Goal: Transaction & Acquisition: Book appointment/travel/reservation

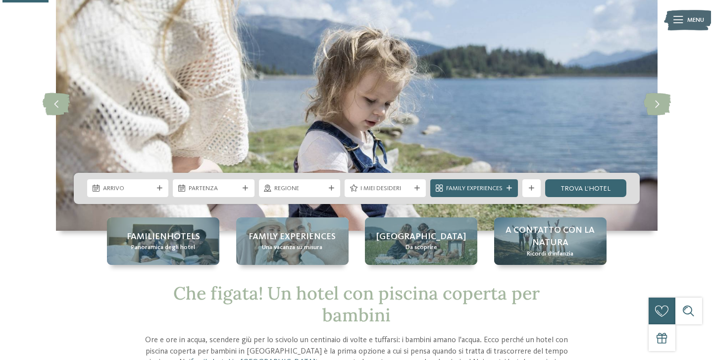
scroll to position [65, 0]
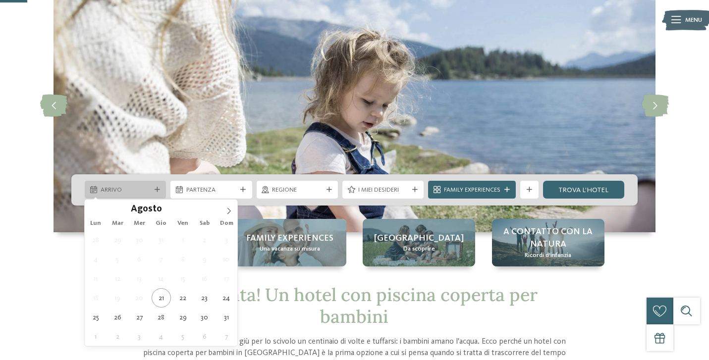
click at [158, 187] on icon at bounding box center [157, 189] width 5 height 5
click at [229, 210] on icon at bounding box center [228, 211] width 3 height 6
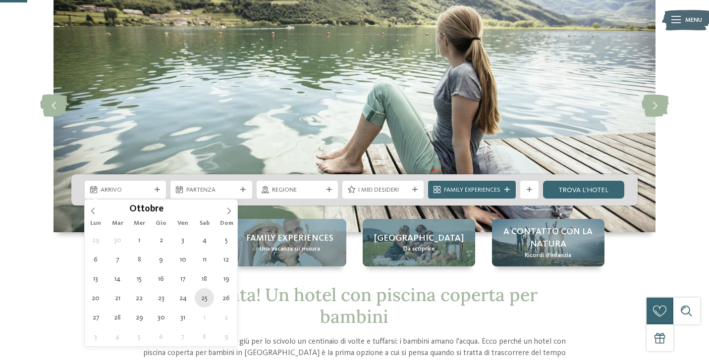
type div "25.10.2025"
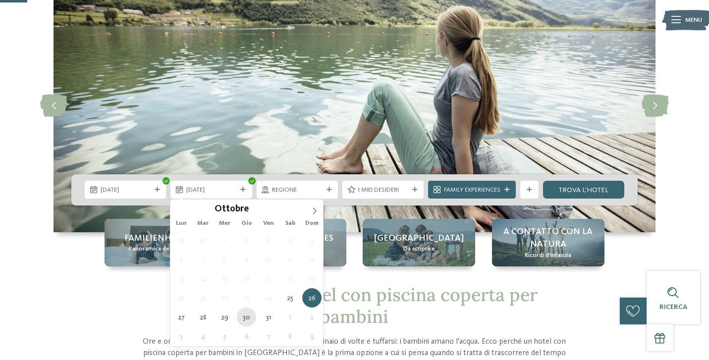
type div "30.10.2025"
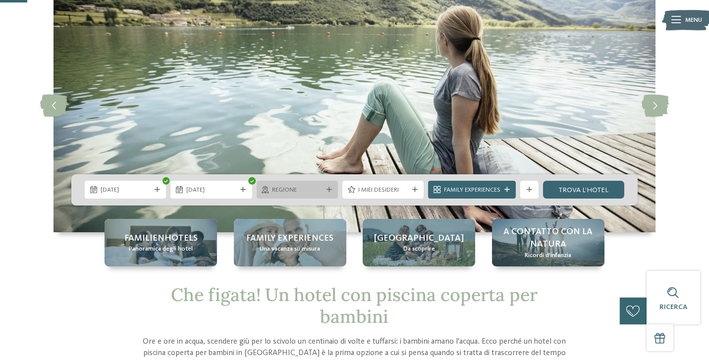
click at [326, 187] on icon at bounding box center [328, 189] width 5 height 5
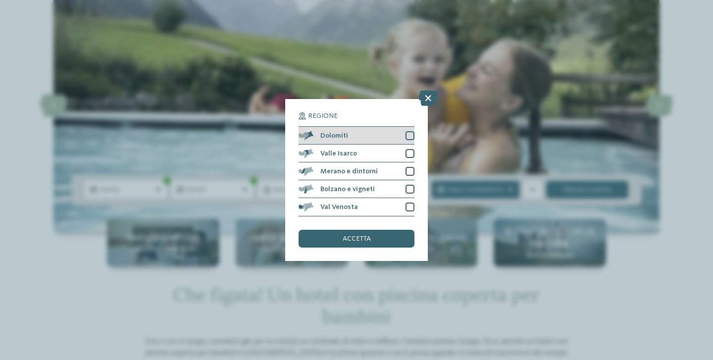
click at [411, 131] on div at bounding box center [410, 135] width 9 height 9
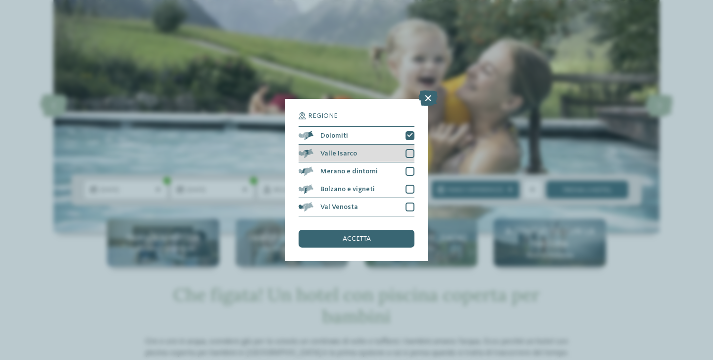
click at [411, 149] on div at bounding box center [410, 153] width 9 height 9
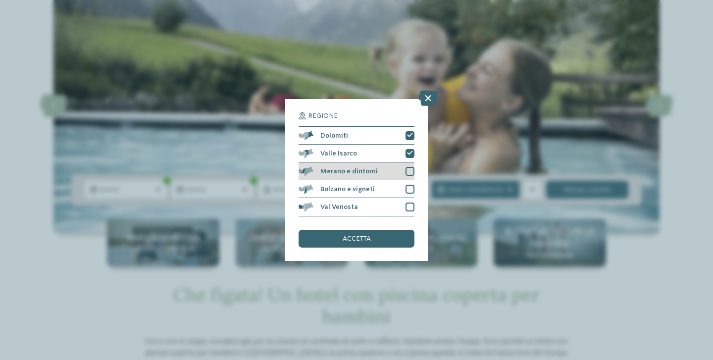
click at [411, 167] on div at bounding box center [410, 171] width 9 height 9
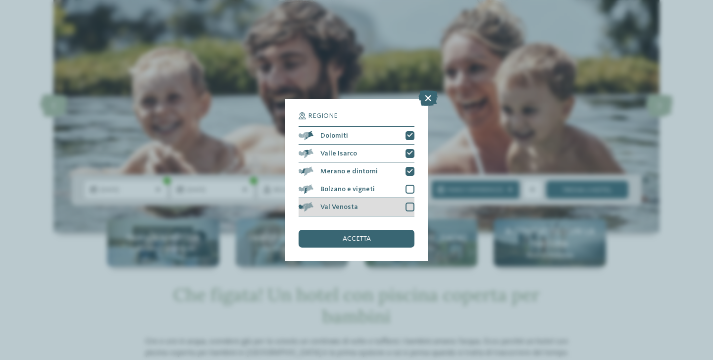
click at [413, 203] on div at bounding box center [410, 207] width 9 height 9
click at [376, 230] on div "accetta" at bounding box center [357, 239] width 116 height 18
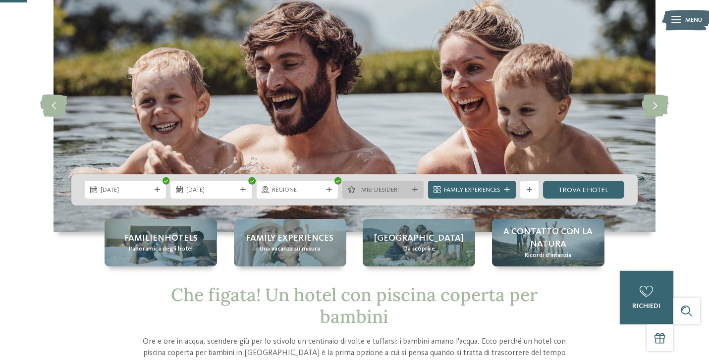
click at [415, 183] on div "I miei desideri" at bounding box center [382, 190] width 81 height 18
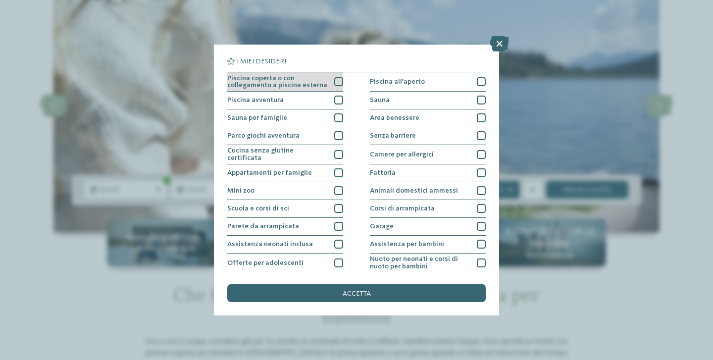
click at [337, 82] on div at bounding box center [338, 81] width 9 height 9
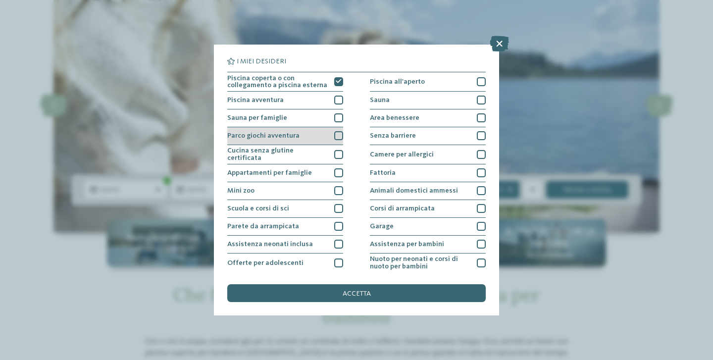
click at [339, 135] on div at bounding box center [338, 135] width 9 height 9
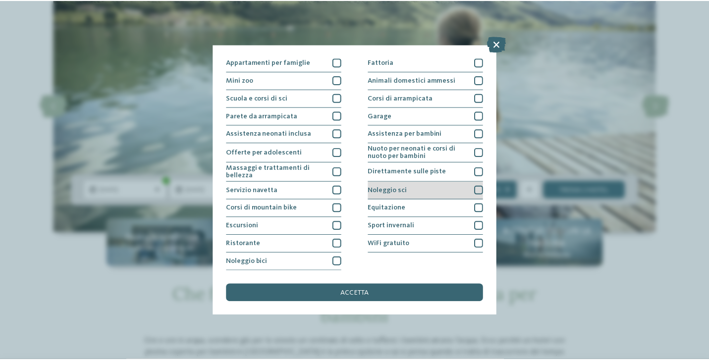
scroll to position [128, 0]
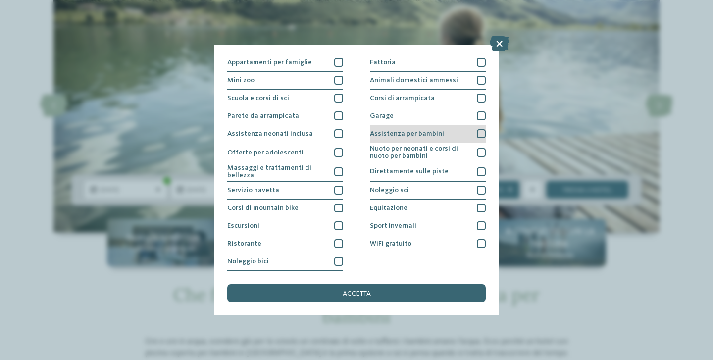
click at [481, 129] on div at bounding box center [481, 133] width 9 height 9
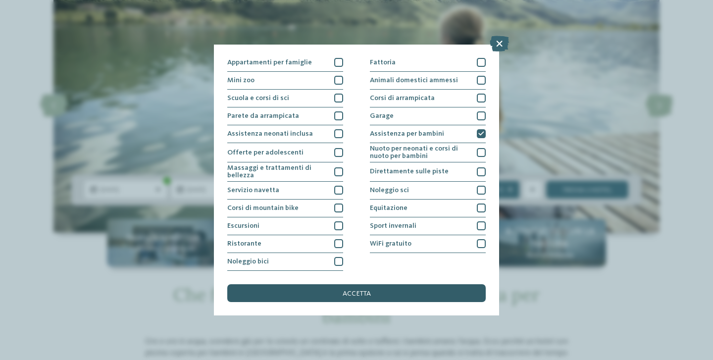
click at [361, 290] on span "accetta" at bounding box center [357, 293] width 28 height 7
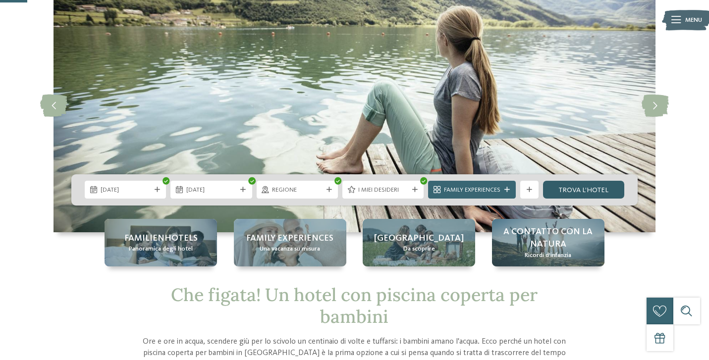
click at [587, 184] on link "trova l’hotel" at bounding box center [583, 190] width 81 height 18
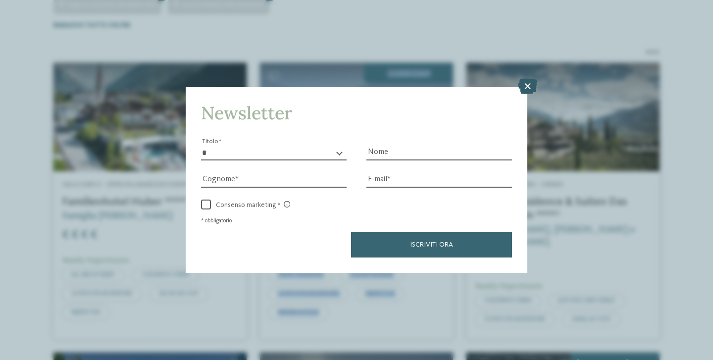
click at [529, 78] on icon at bounding box center [527, 86] width 19 height 16
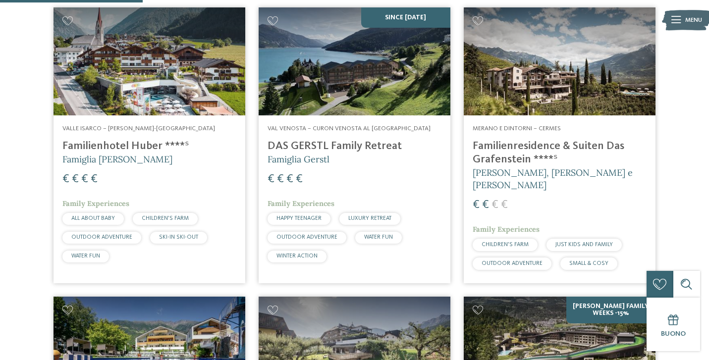
scroll to position [365, 0]
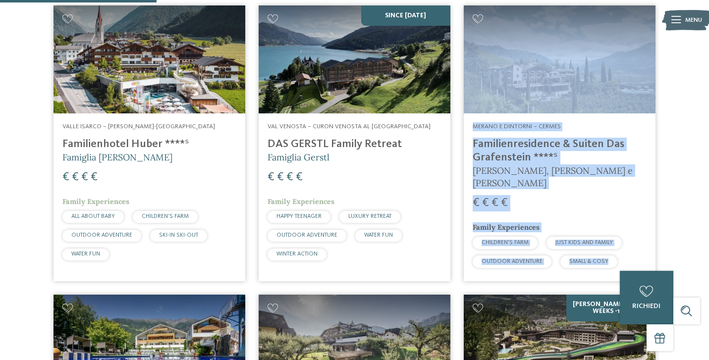
click at [661, 155] on article "Merano e dintorni – Cermes Familienresidence & Suiten Das Grafenstein ****ˢ Ale…" at bounding box center [559, 143] width 205 height 289
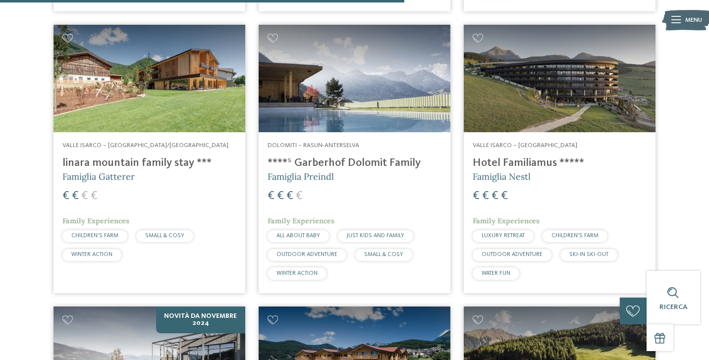
scroll to position [942, 0]
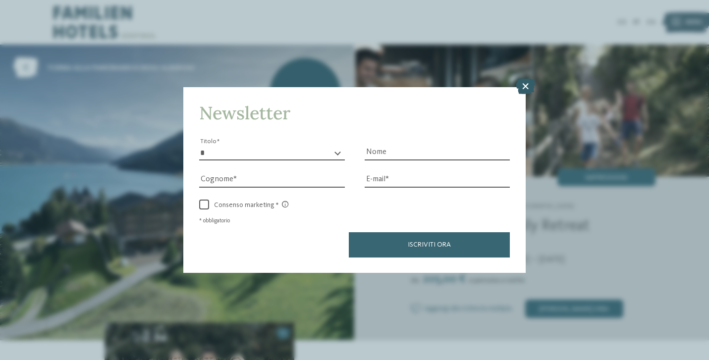
click at [527, 78] on icon at bounding box center [525, 86] width 19 height 16
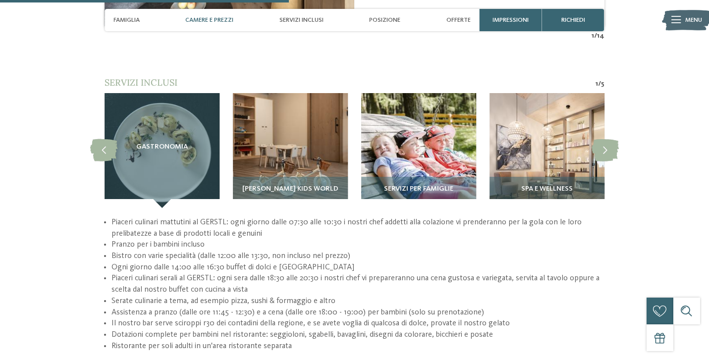
scroll to position [1231, 0]
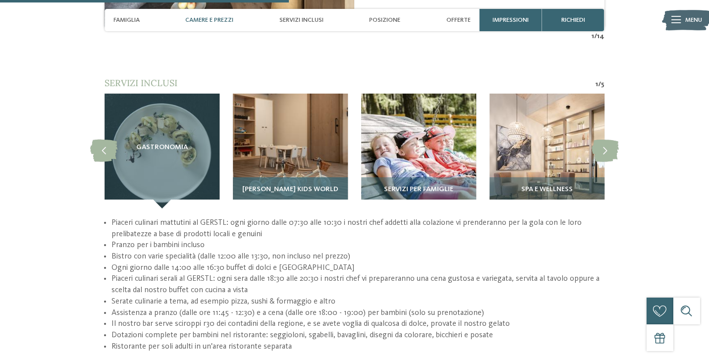
click at [292, 154] on img at bounding box center [290, 151] width 115 height 115
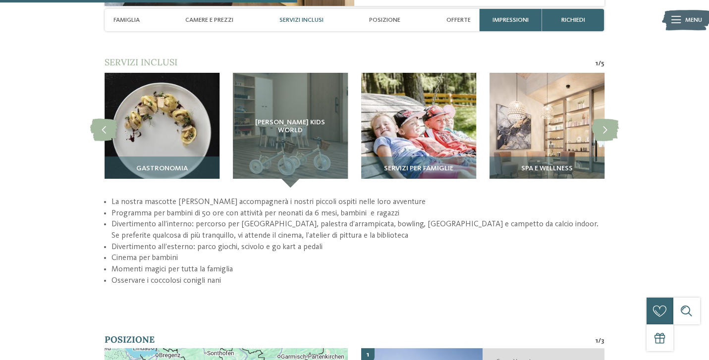
scroll to position [1255, 0]
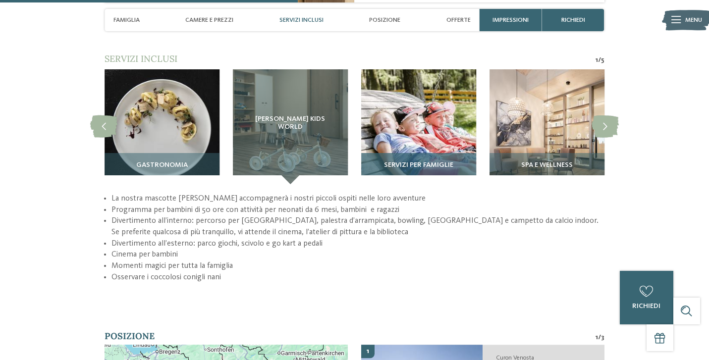
click at [400, 108] on img at bounding box center [418, 126] width 115 height 115
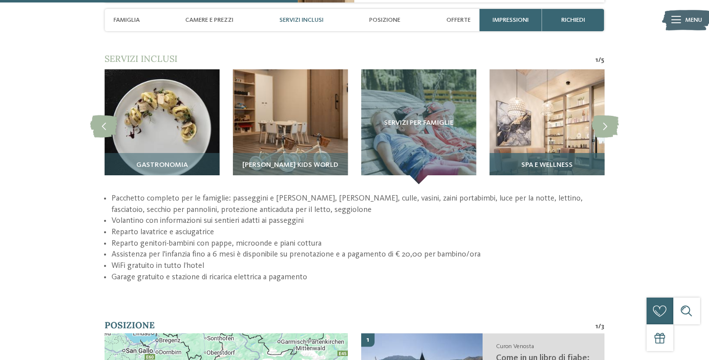
click at [548, 90] on img at bounding box center [546, 126] width 115 height 115
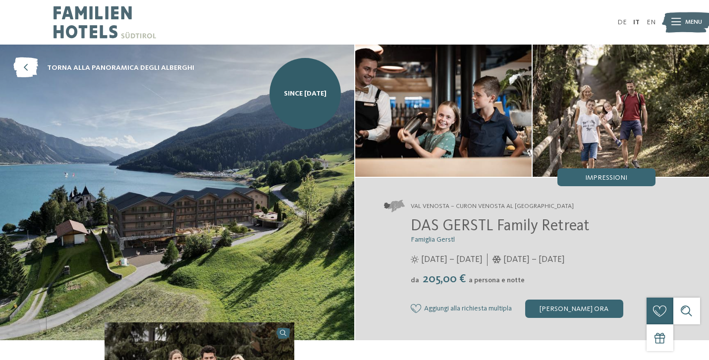
scroll to position [0, 0]
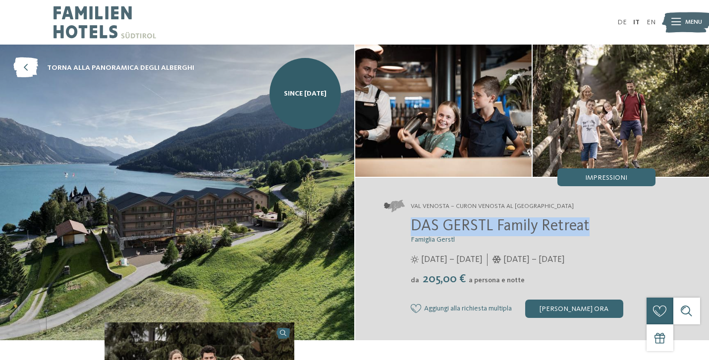
drag, startPoint x: 414, startPoint y: 225, endPoint x: 602, endPoint y: 228, distance: 188.7
click at [599, 228] on h2 "DAS GERSTL Family Retreat" at bounding box center [533, 226] width 245 height 19
copy span "DAS GERSTL Family Retreat"
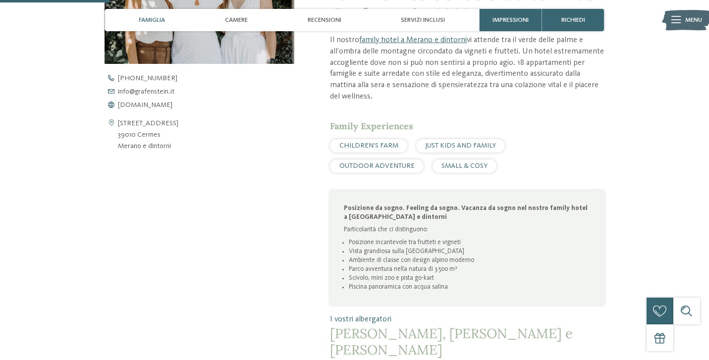
scroll to position [427, 0]
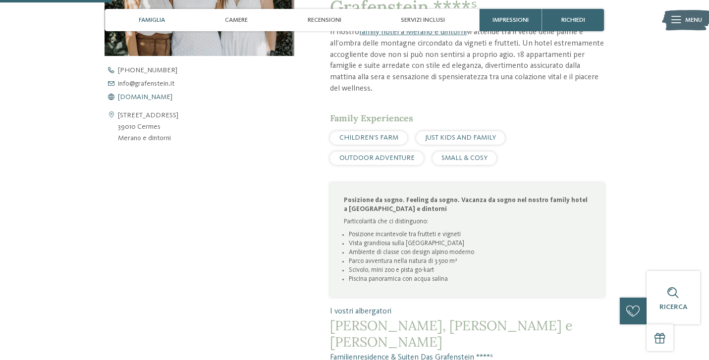
click at [168, 95] on span "www.grafenstein.it" at bounding box center [145, 97] width 54 height 7
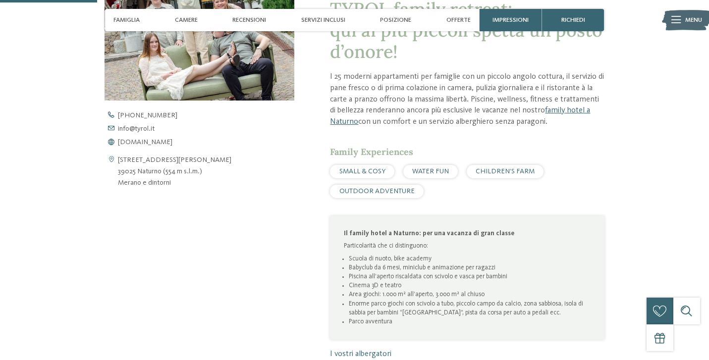
scroll to position [378, 0]
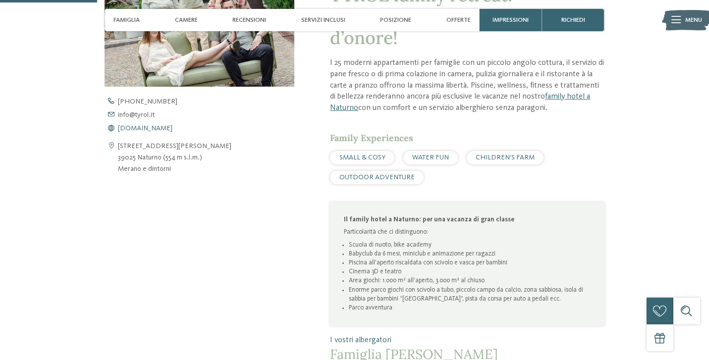
click at [146, 126] on span "[DOMAIN_NAME]" at bounding box center [145, 128] width 54 height 7
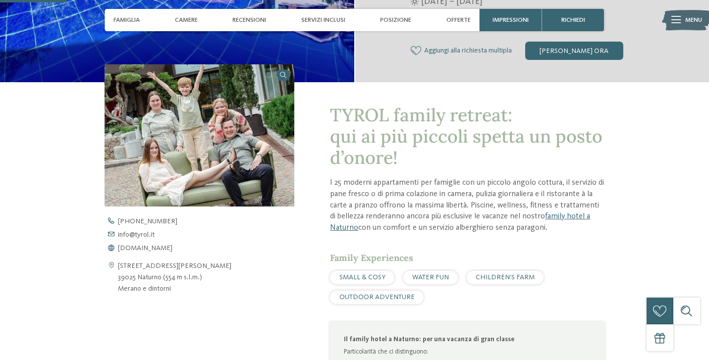
scroll to position [259, 0]
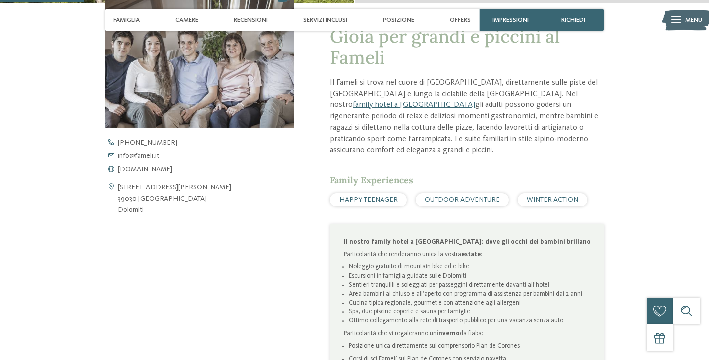
scroll to position [344, 0]
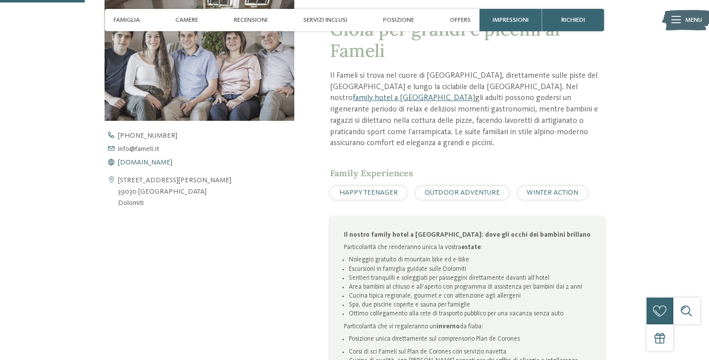
click at [147, 160] on span "[DOMAIN_NAME]" at bounding box center [145, 162] width 54 height 7
